Goal: Task Accomplishment & Management: Use online tool/utility

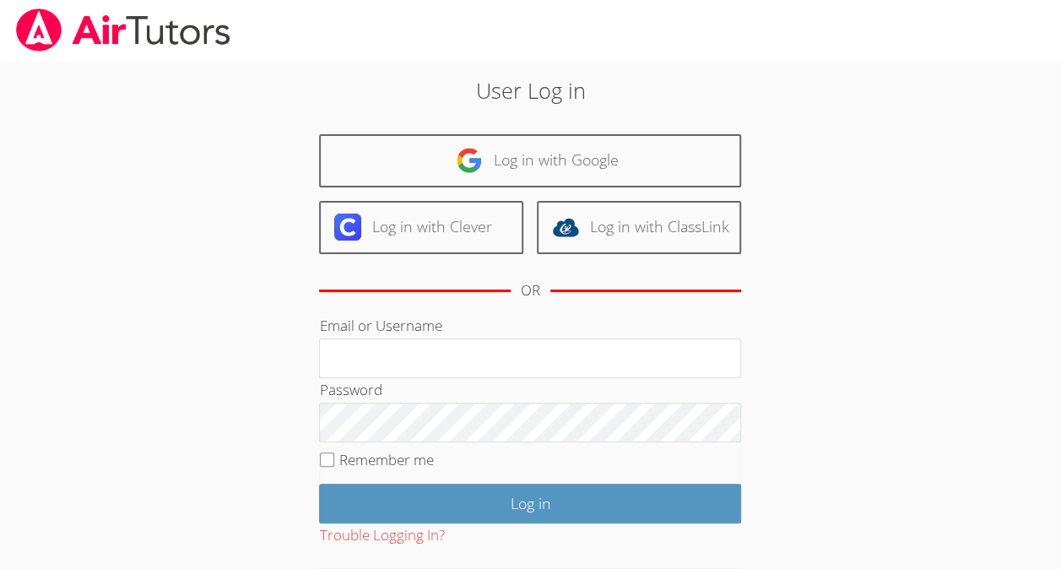
click at [483, 170] on img at bounding box center [469, 160] width 27 height 27
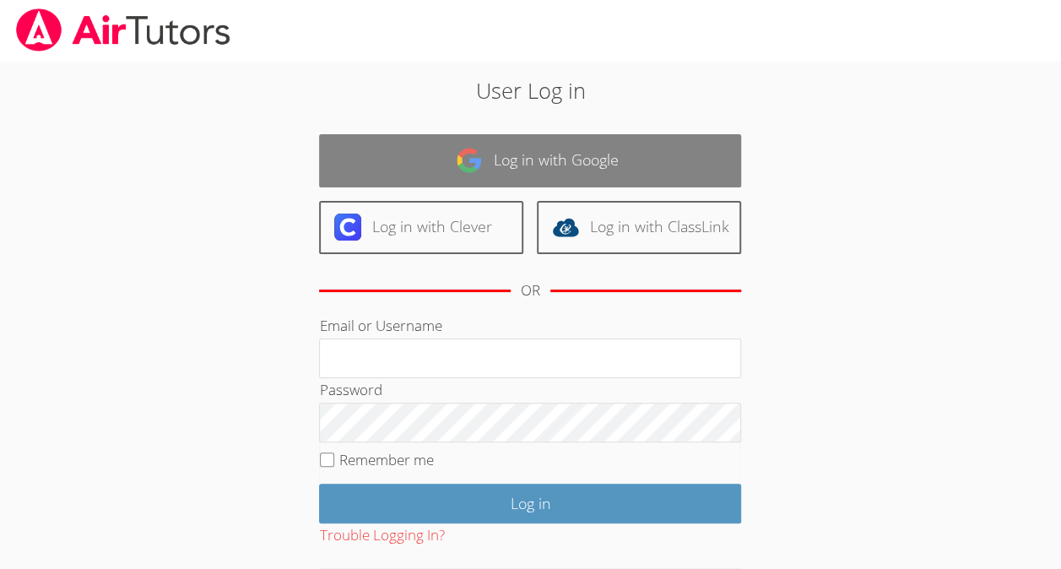
click at [475, 150] on img at bounding box center [469, 160] width 27 height 27
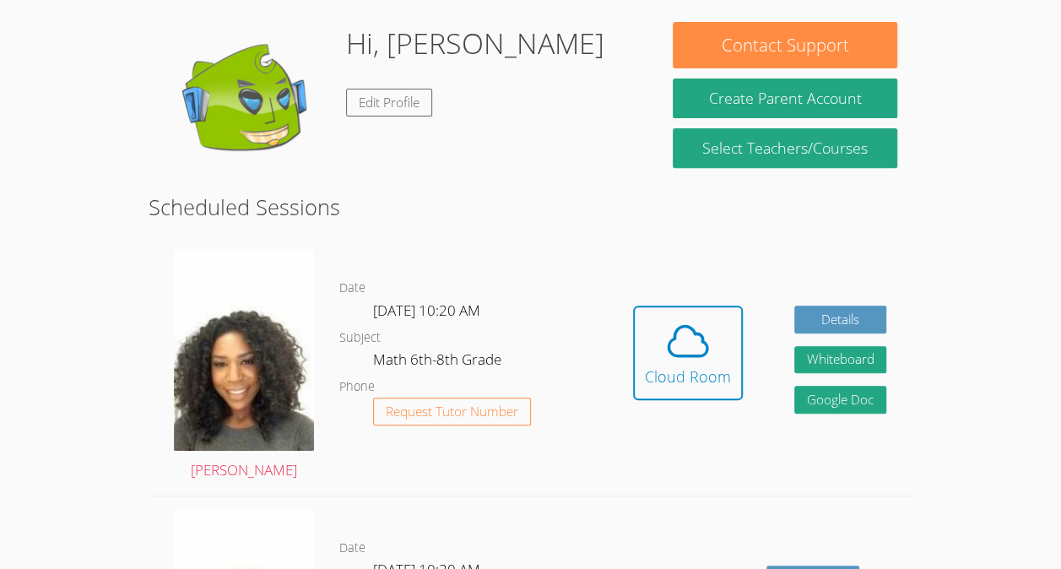
scroll to position [256, 0]
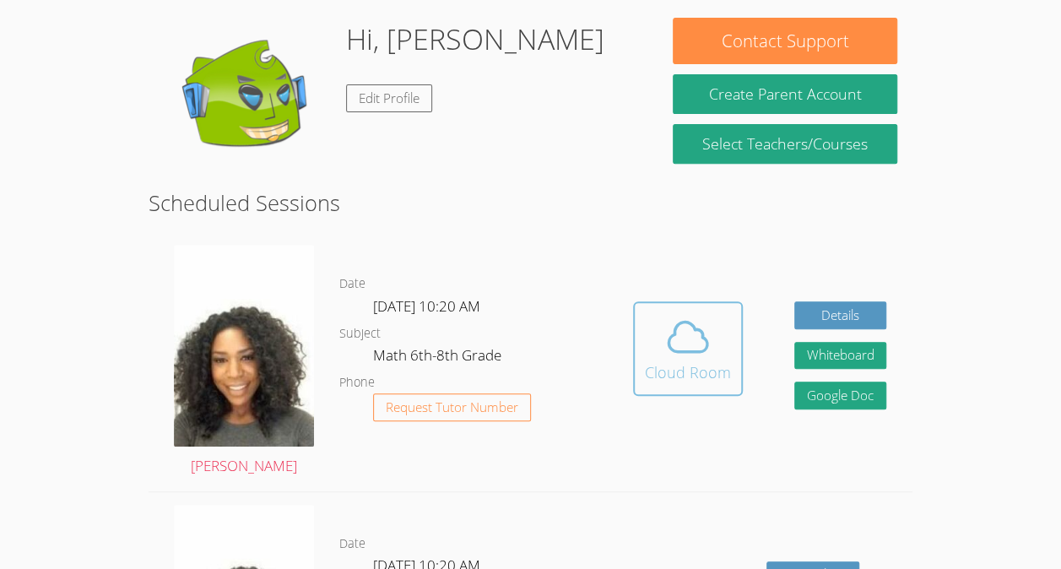
click at [663, 363] on div "Cloud Room" at bounding box center [688, 372] width 86 height 24
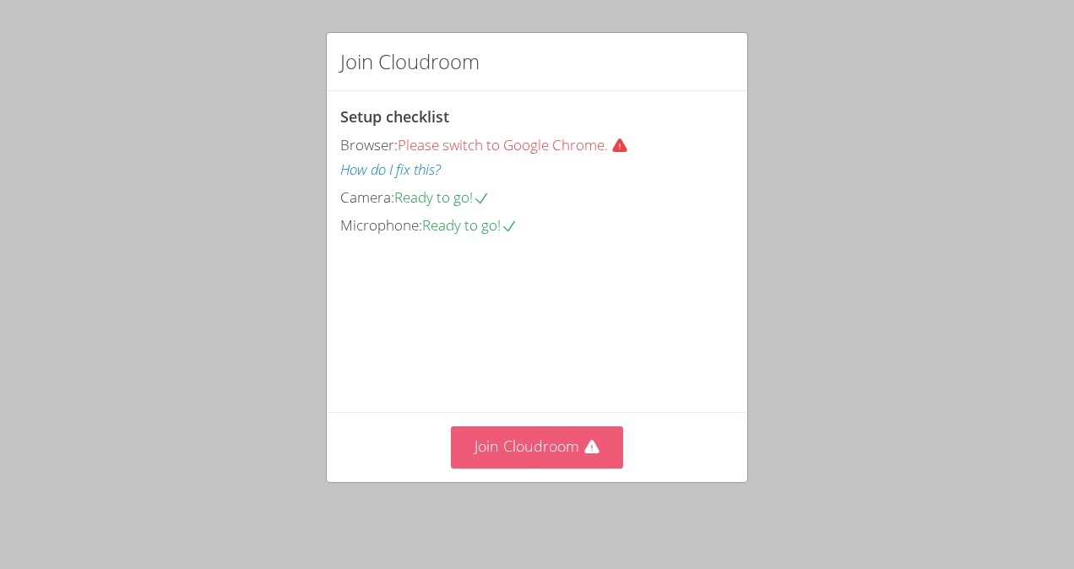
click at [521, 436] on button "Join Cloudroom" at bounding box center [537, 446] width 173 height 41
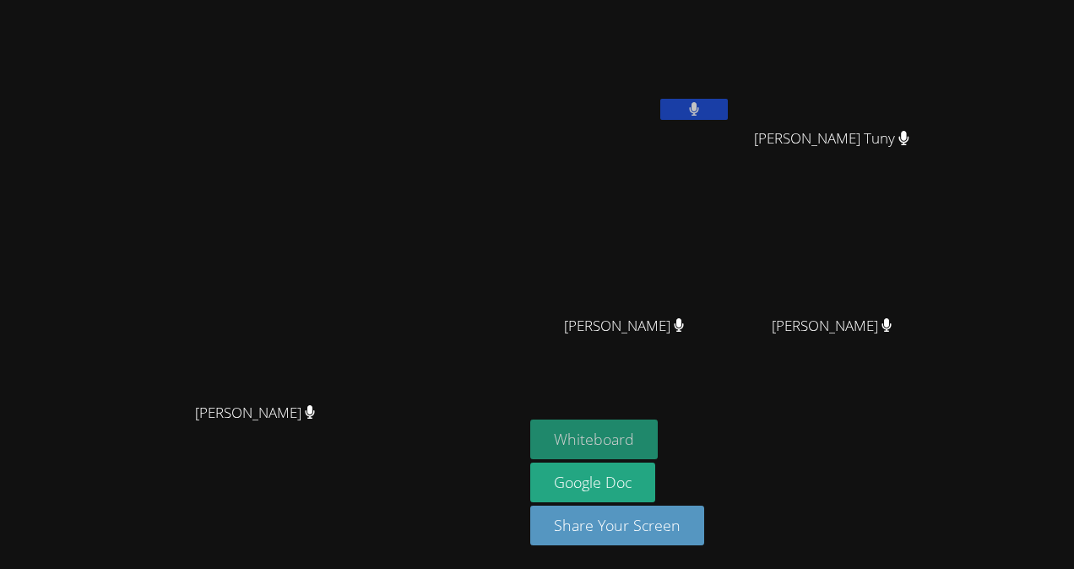
click at [658, 434] on button "Whiteboard" at bounding box center [593, 440] width 127 height 40
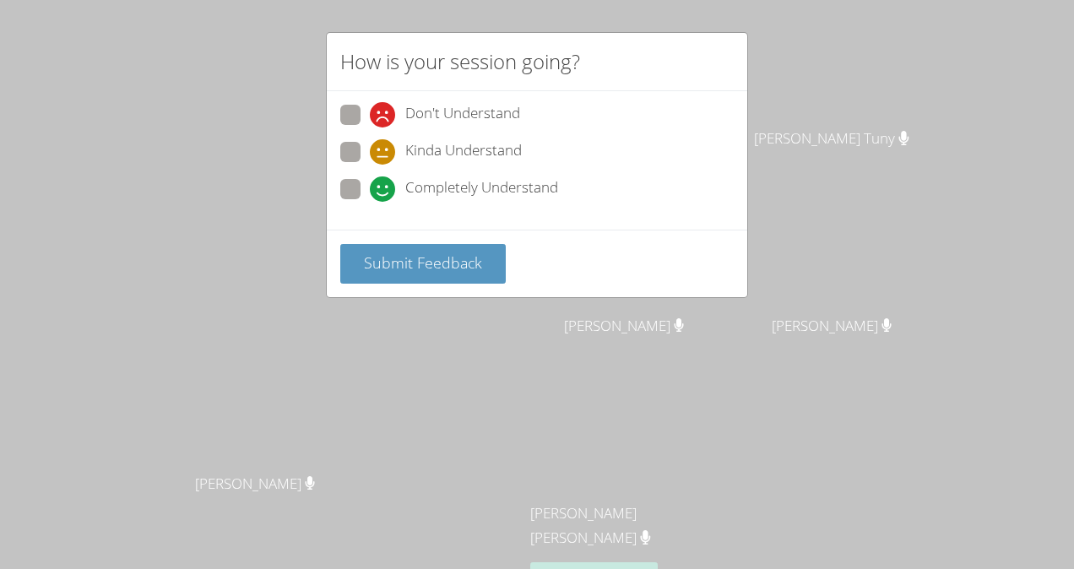
click at [478, 181] on span "Completely Understand" at bounding box center [481, 188] width 153 height 25
click at [384, 181] on input "Completely Understand" at bounding box center [377, 186] width 14 height 14
radio input "true"
click at [453, 258] on span "Submit Feedback" at bounding box center [423, 262] width 118 height 20
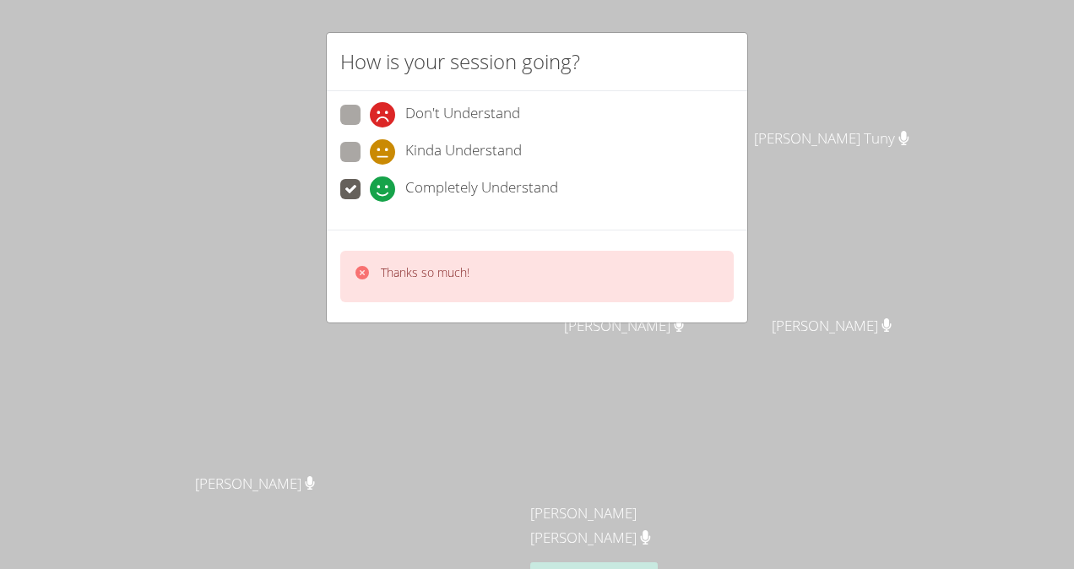
click at [819, 198] on div "How is your session going? Don't Understand Kinda Understand Completely Underst…" at bounding box center [537, 284] width 1074 height 569
